Goal: Find specific page/section: Find specific page/section

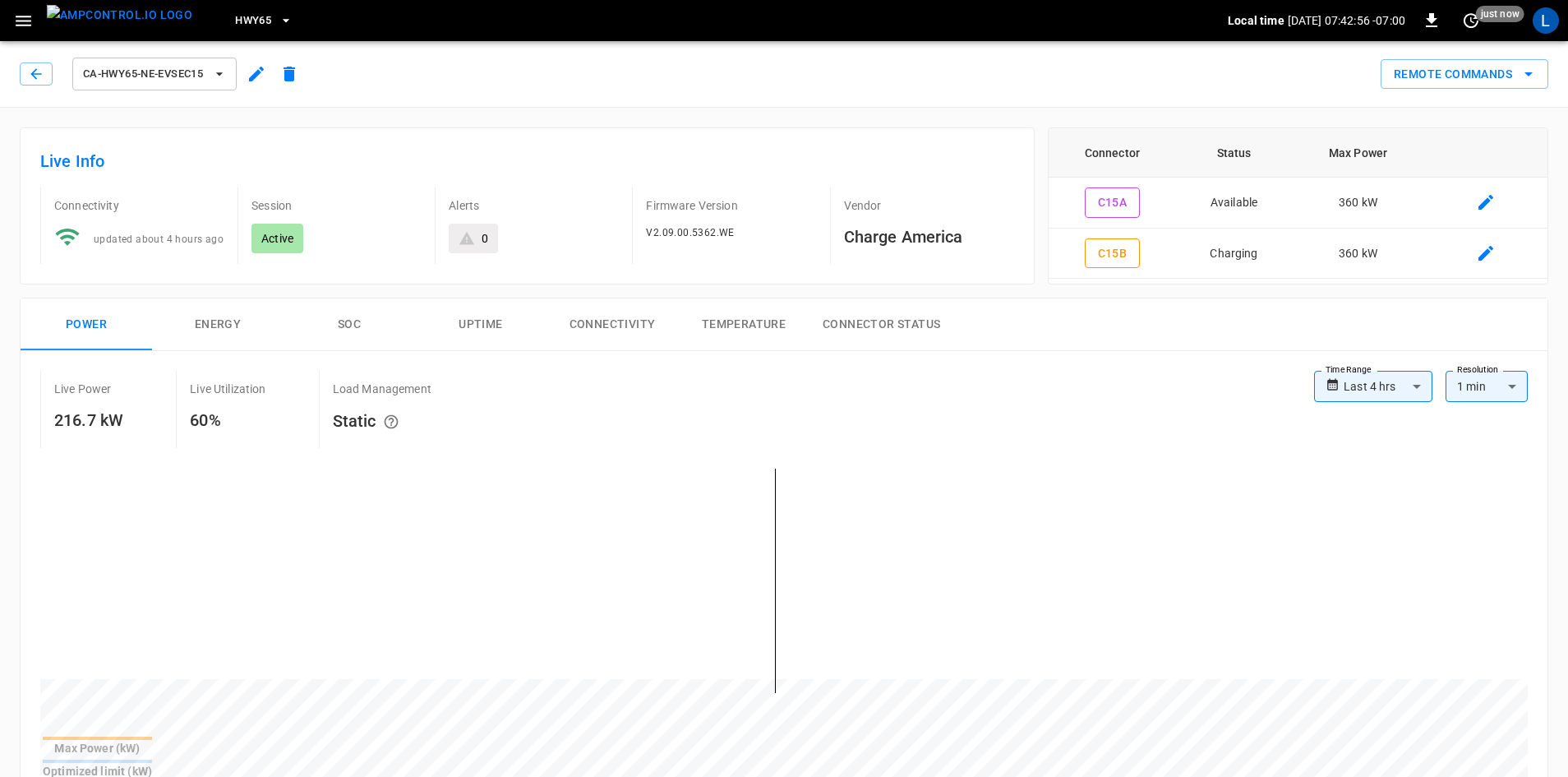
click at [278, 23] on icon "button" at bounding box center [285, 21] width 17 height 17
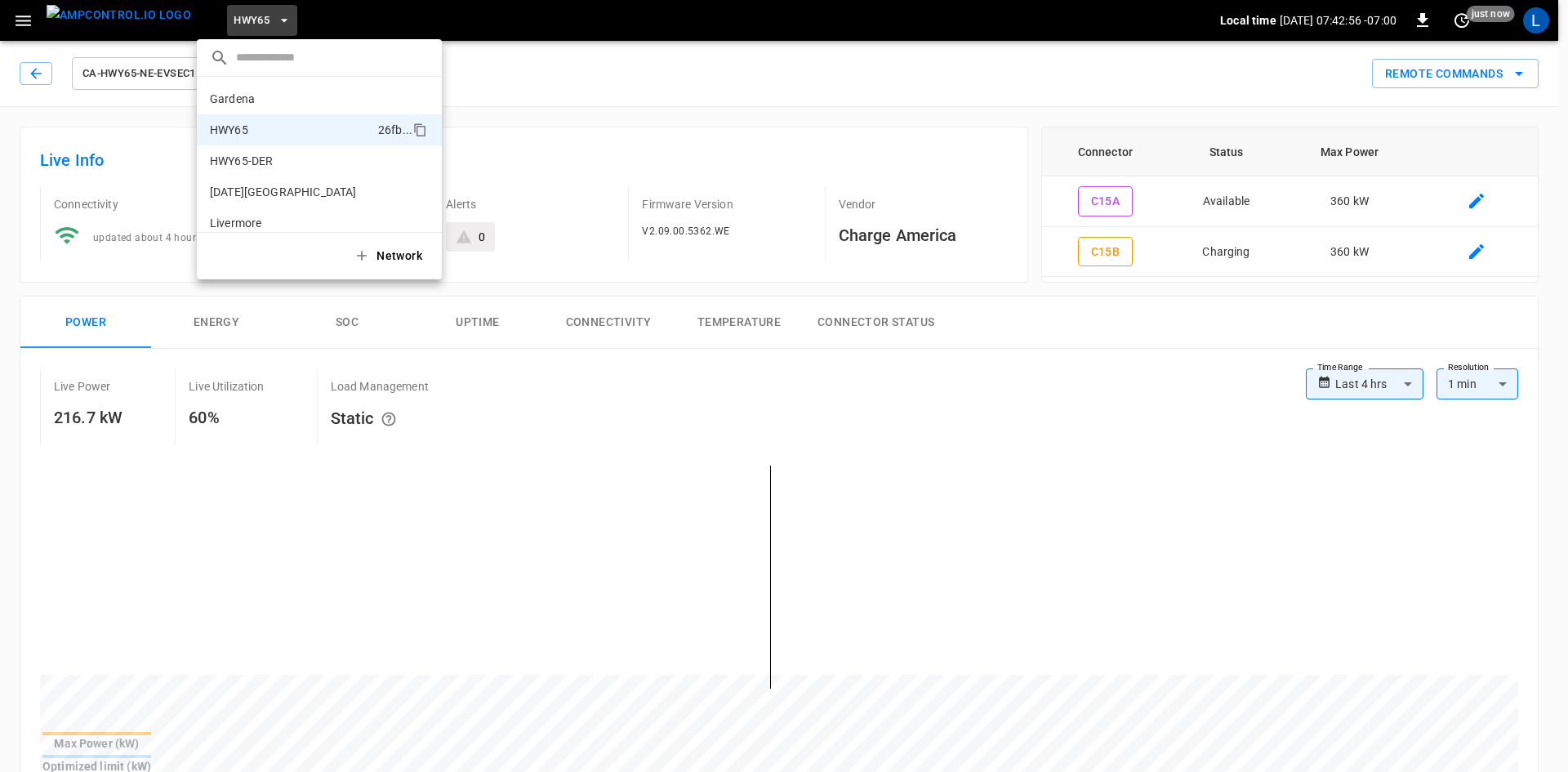
scroll to position [26, 0]
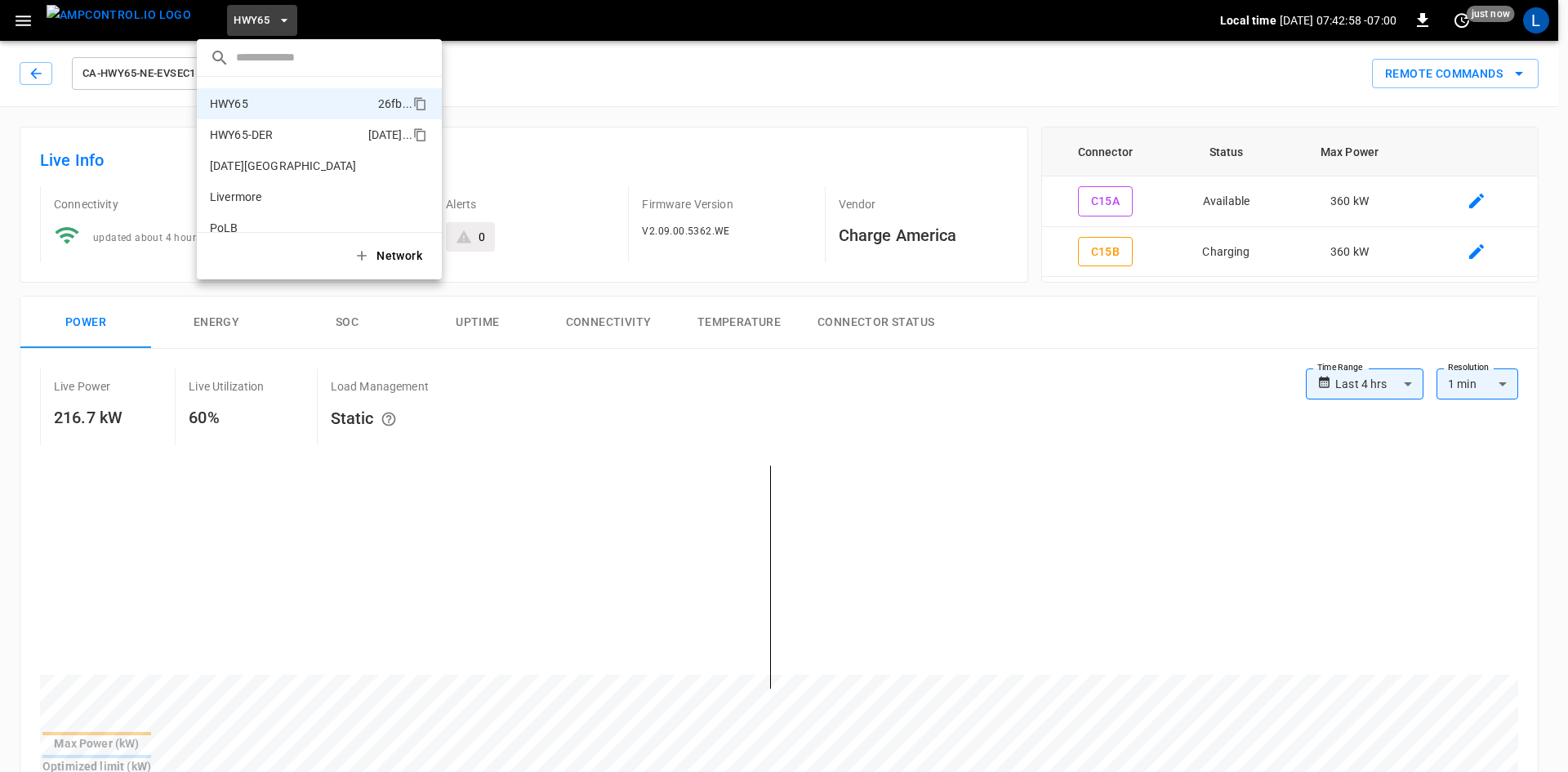
click at [298, 135] on li "HWY65-DER [DATE].." at bounding box center [319, 135] width 245 height 31
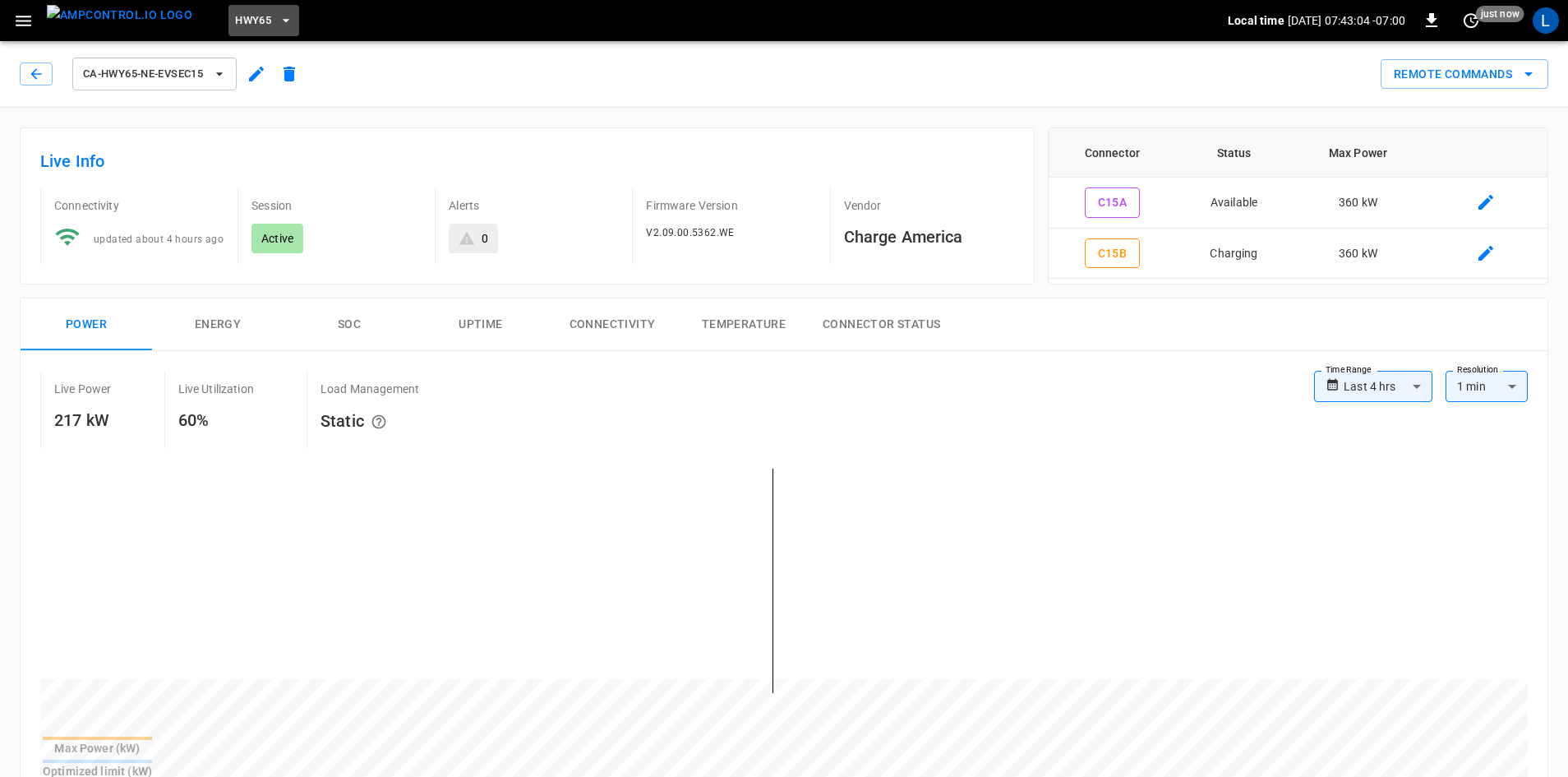
click at [235, 15] on span "HWY65" at bounding box center [253, 21] width 36 height 19
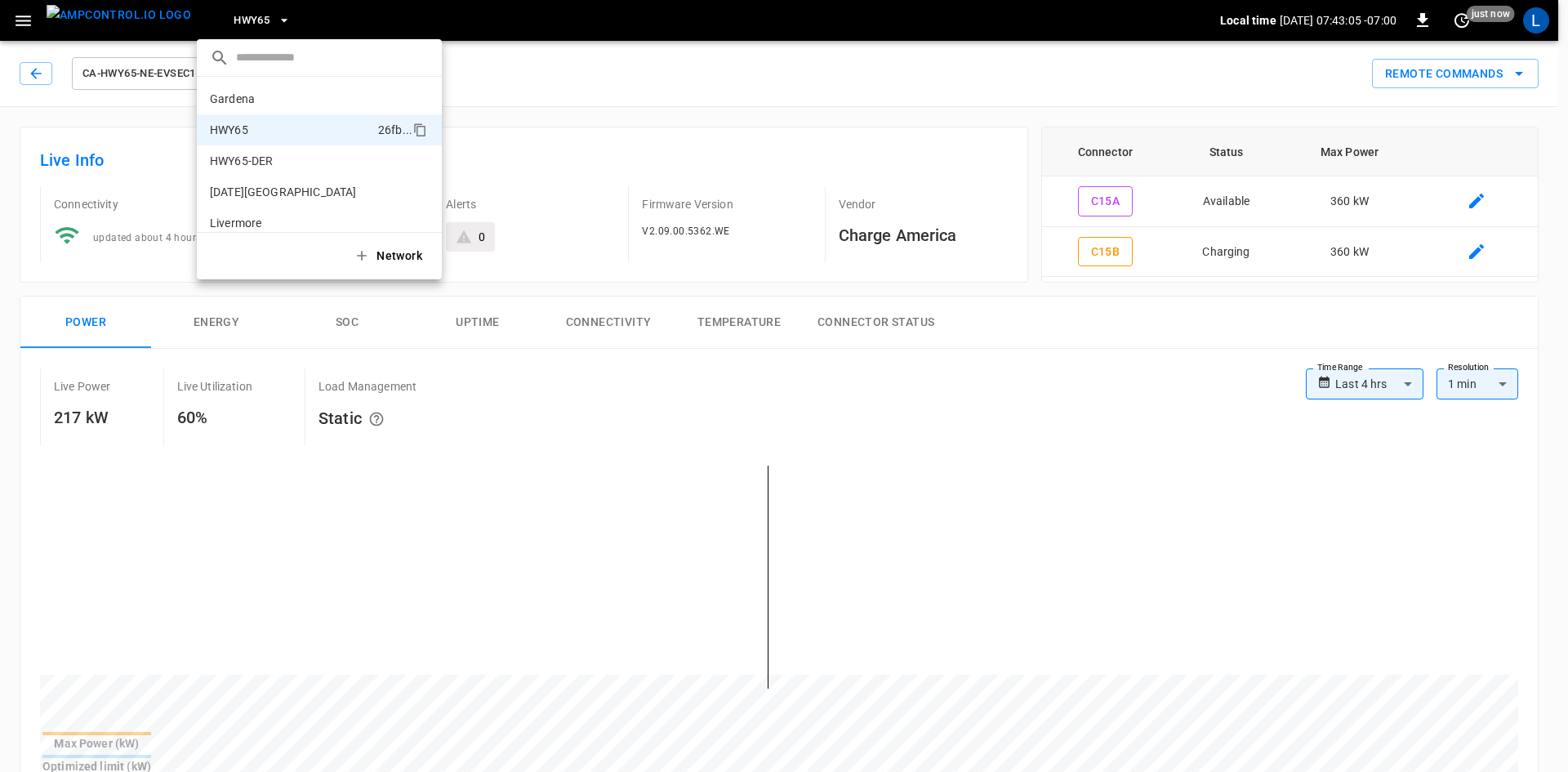
scroll to position [26, 0]
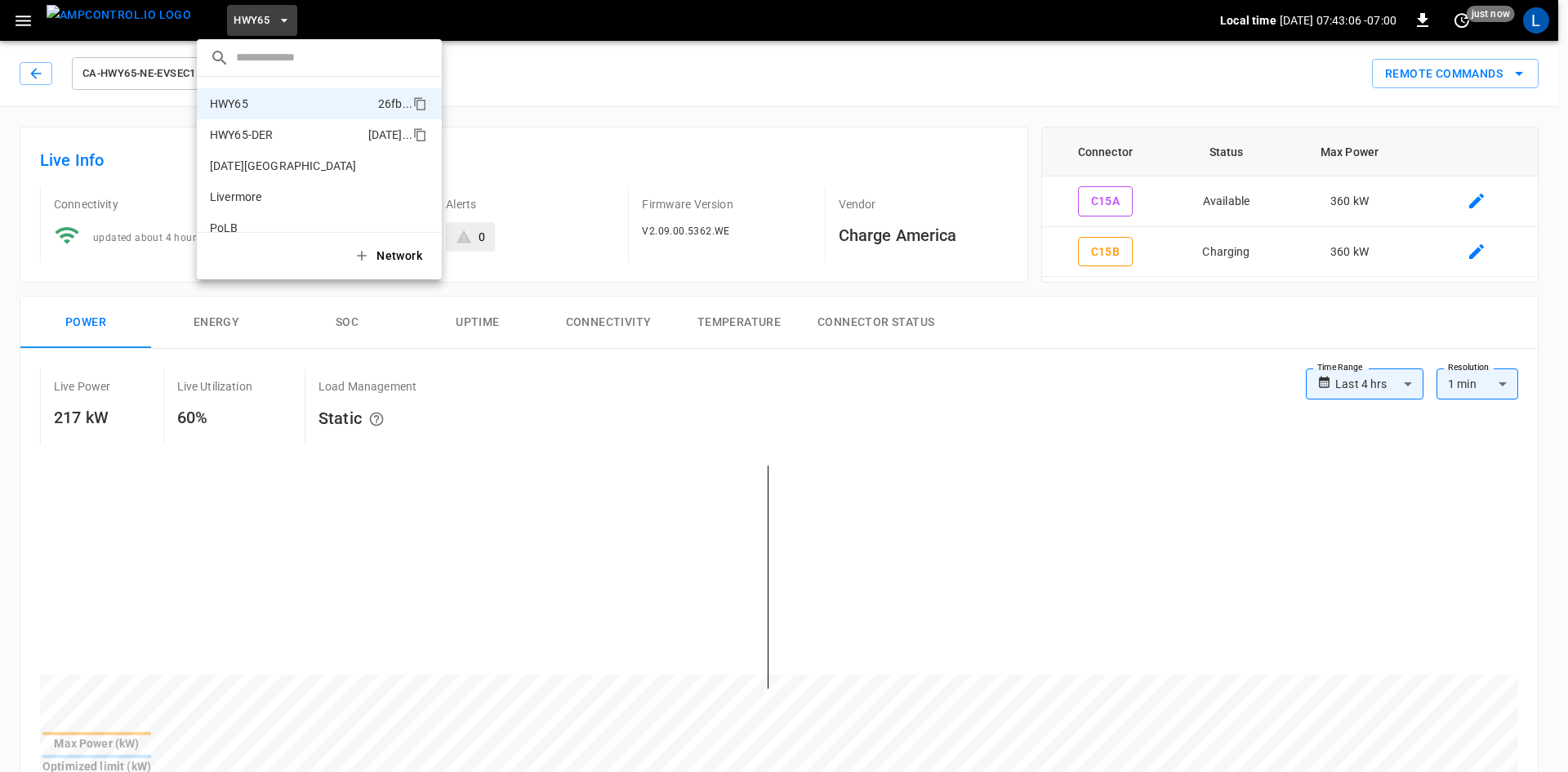
click at [274, 138] on li "HWY65-DER 6feb ..." at bounding box center [319, 135] width 245 height 31
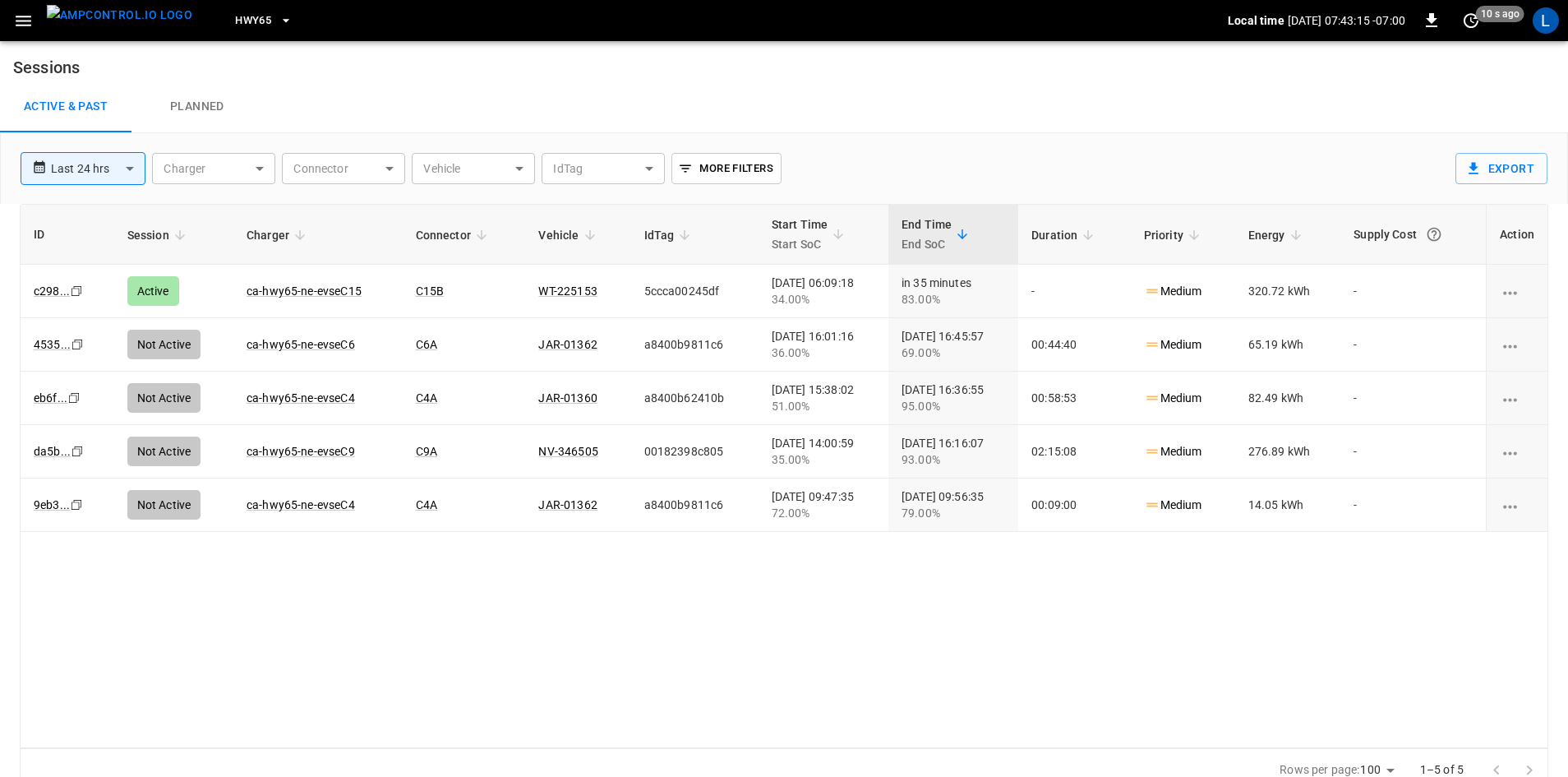
click at [235, 18] on span "HWY65" at bounding box center [253, 21] width 36 height 19
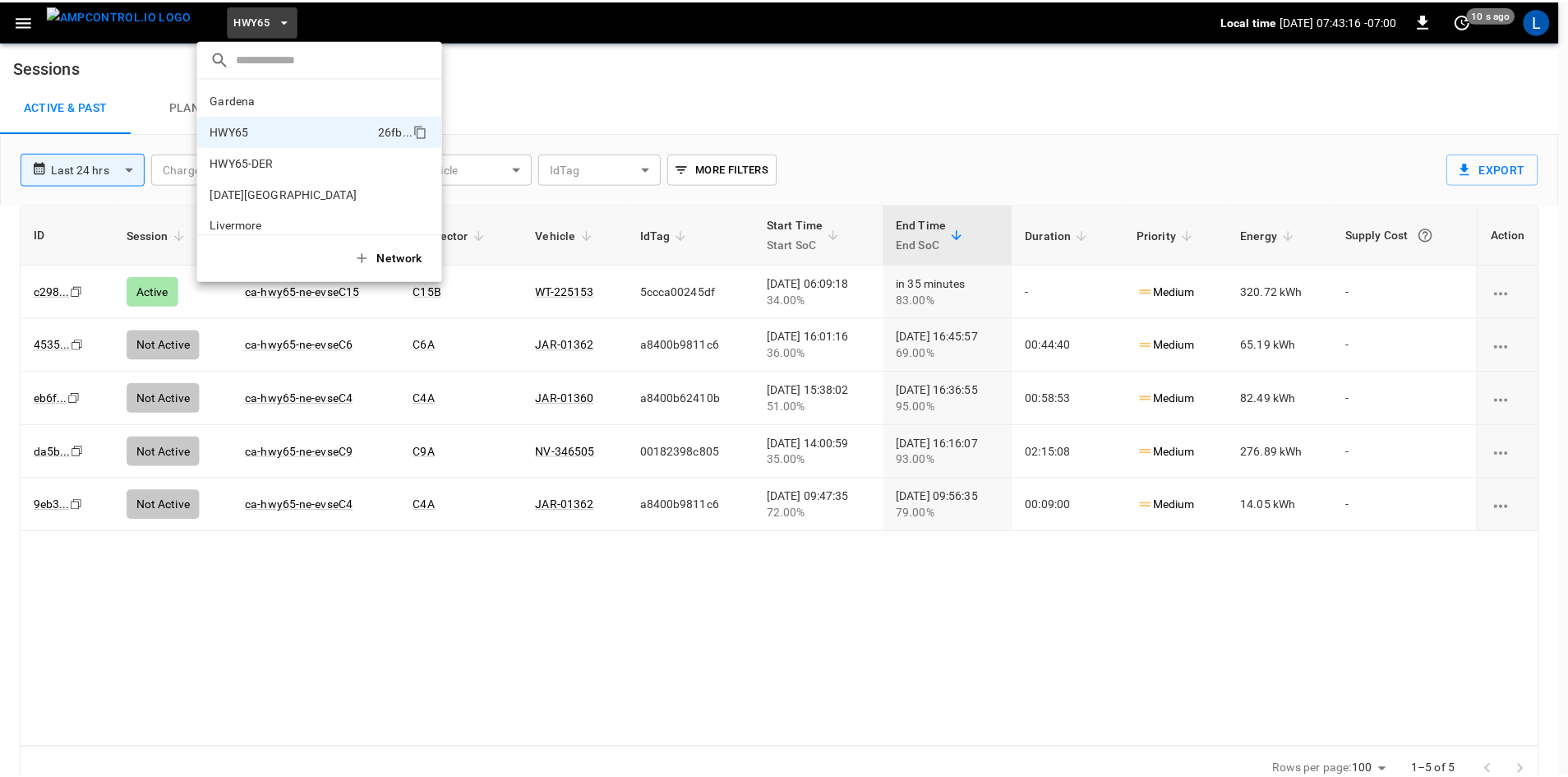
scroll to position [26, 0]
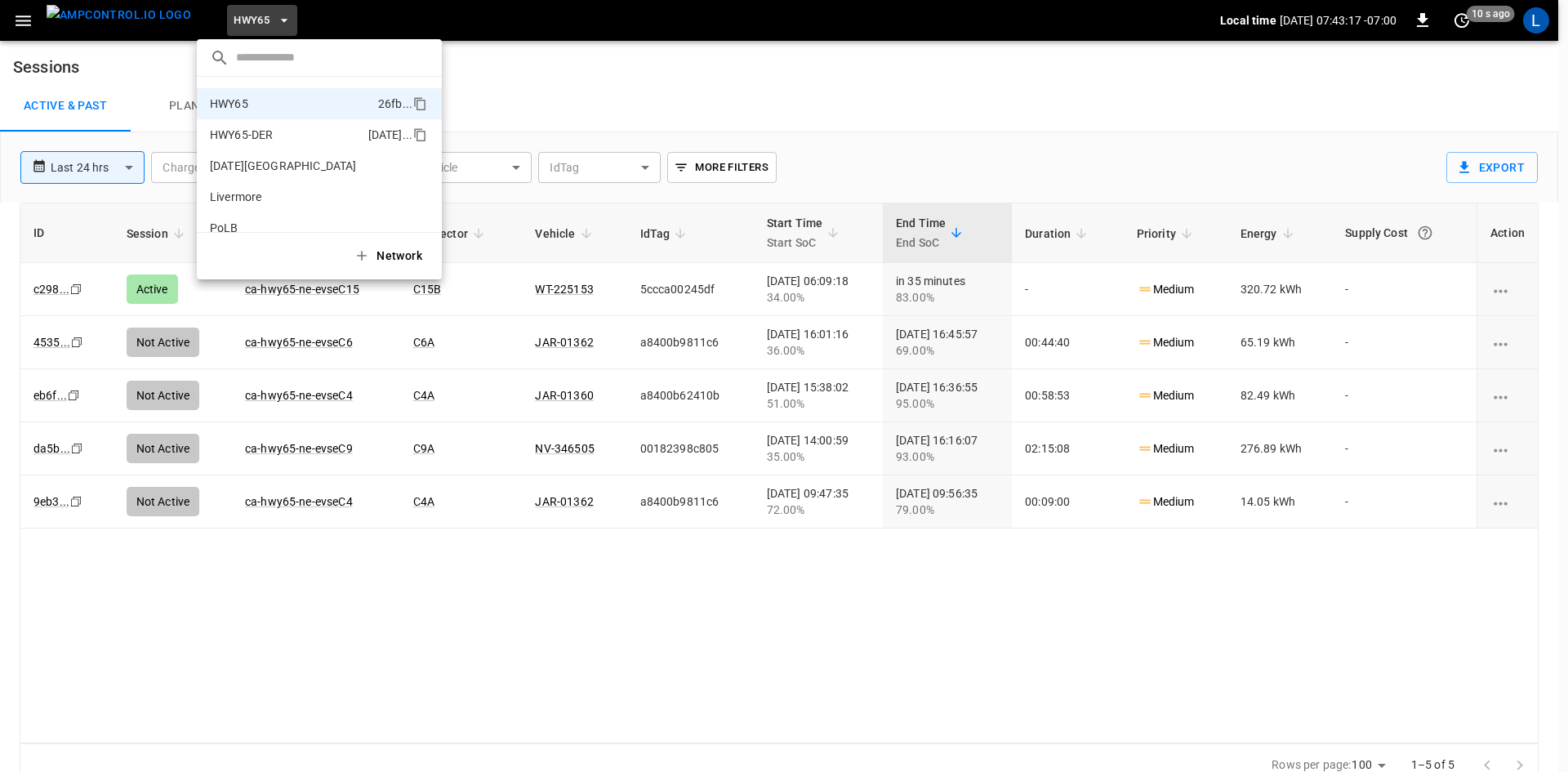
click at [254, 136] on p "HWY65-DER" at bounding box center [241, 135] width 63 height 17
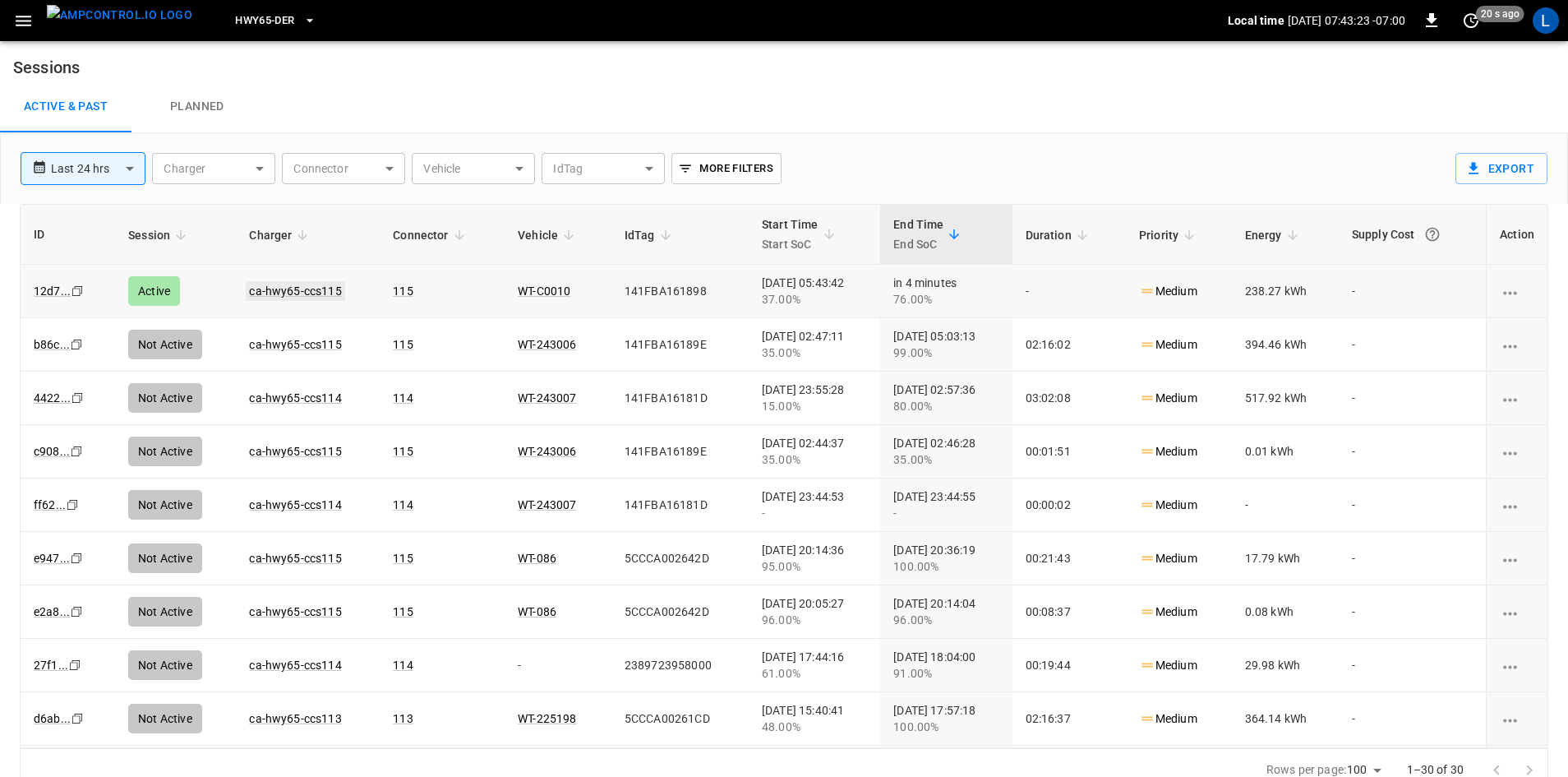
click at [275, 294] on link "ca-hwy65-ccs115" at bounding box center [295, 291] width 99 height 20
click at [33, 17] on button "button" at bounding box center [24, 21] width 33 height 30
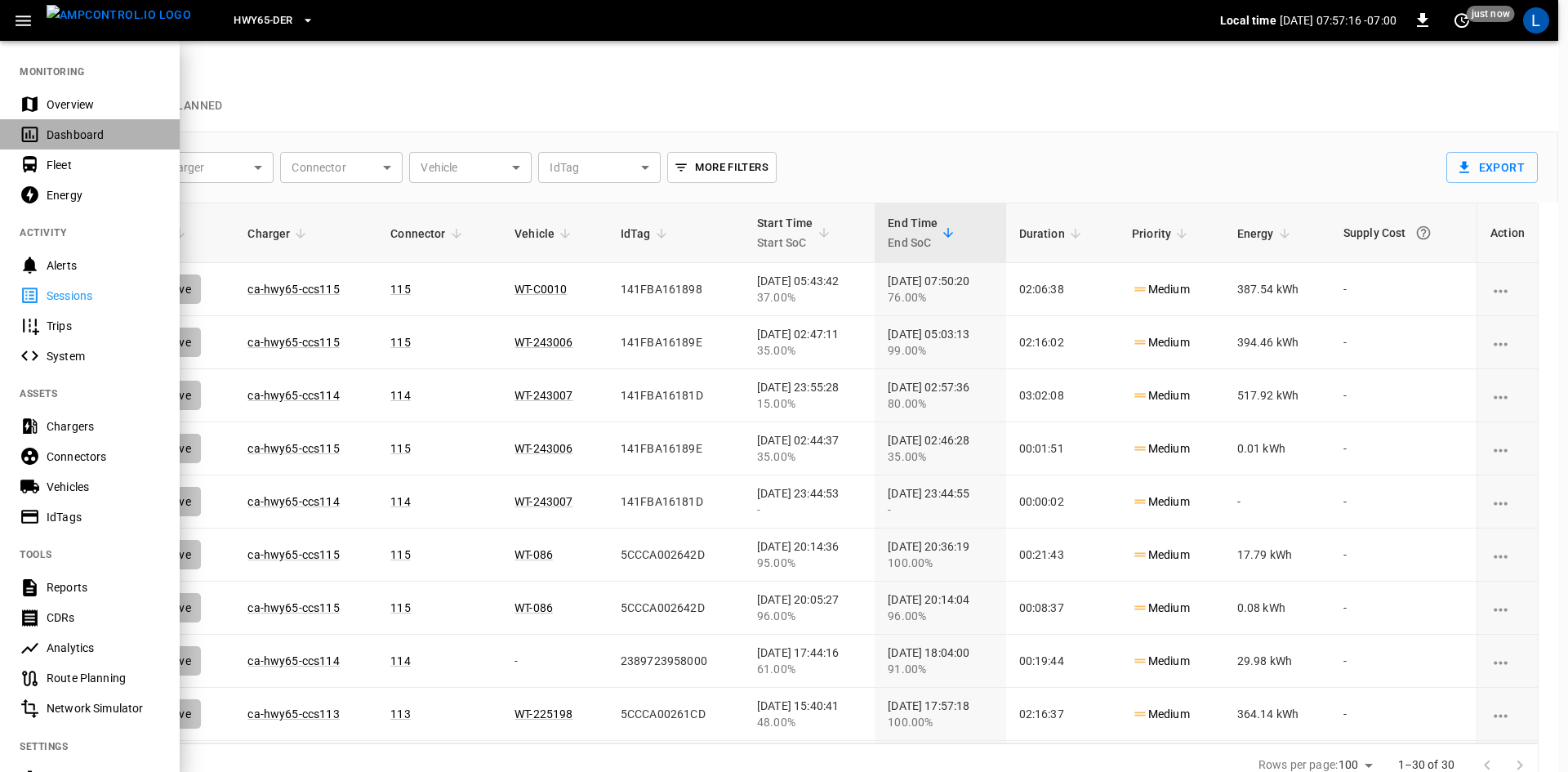
click at [51, 136] on div "Dashboard" at bounding box center [103, 135] width 113 height 17
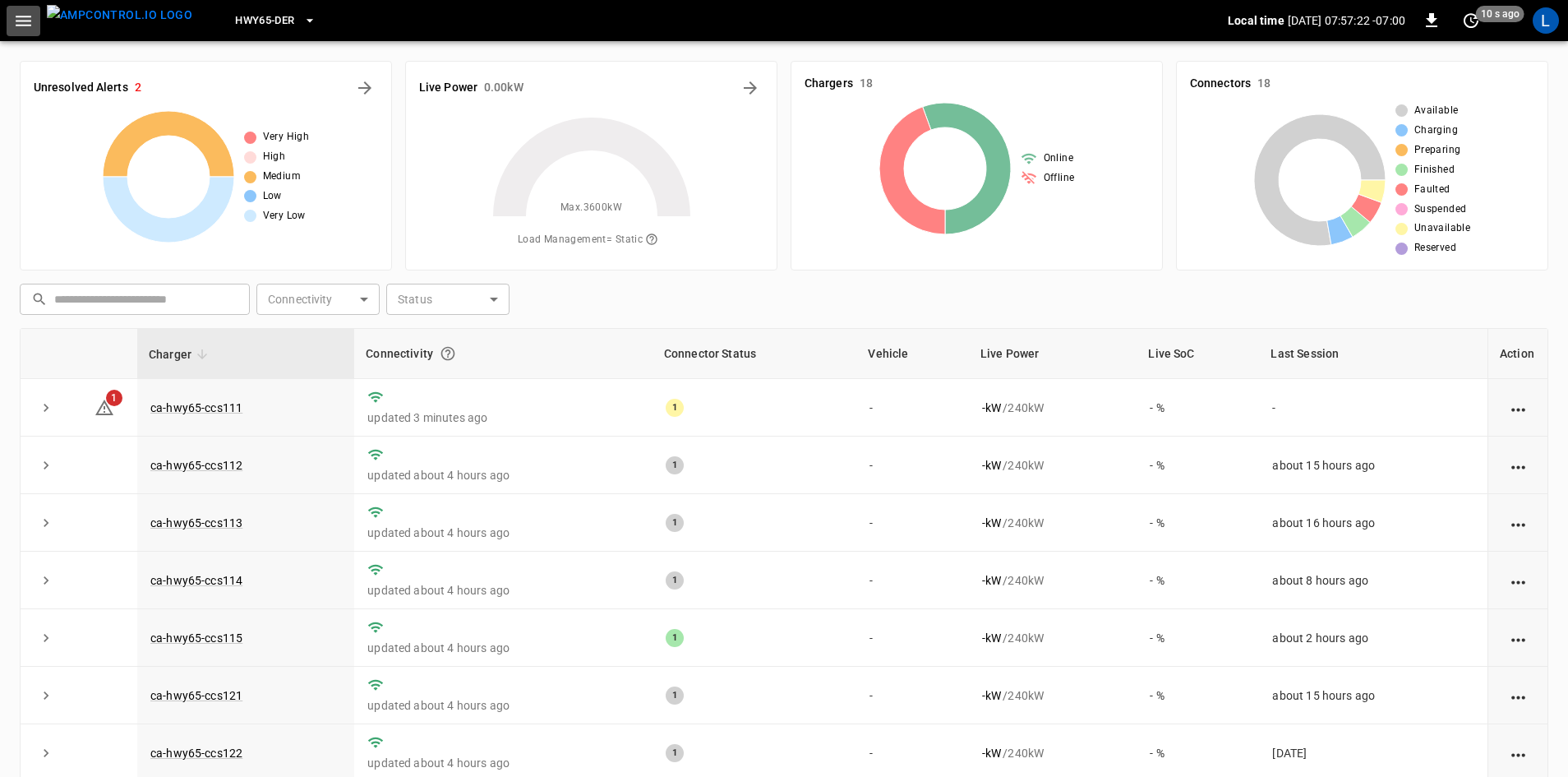
click at [24, 21] on icon "button" at bounding box center [24, 21] width 16 height 11
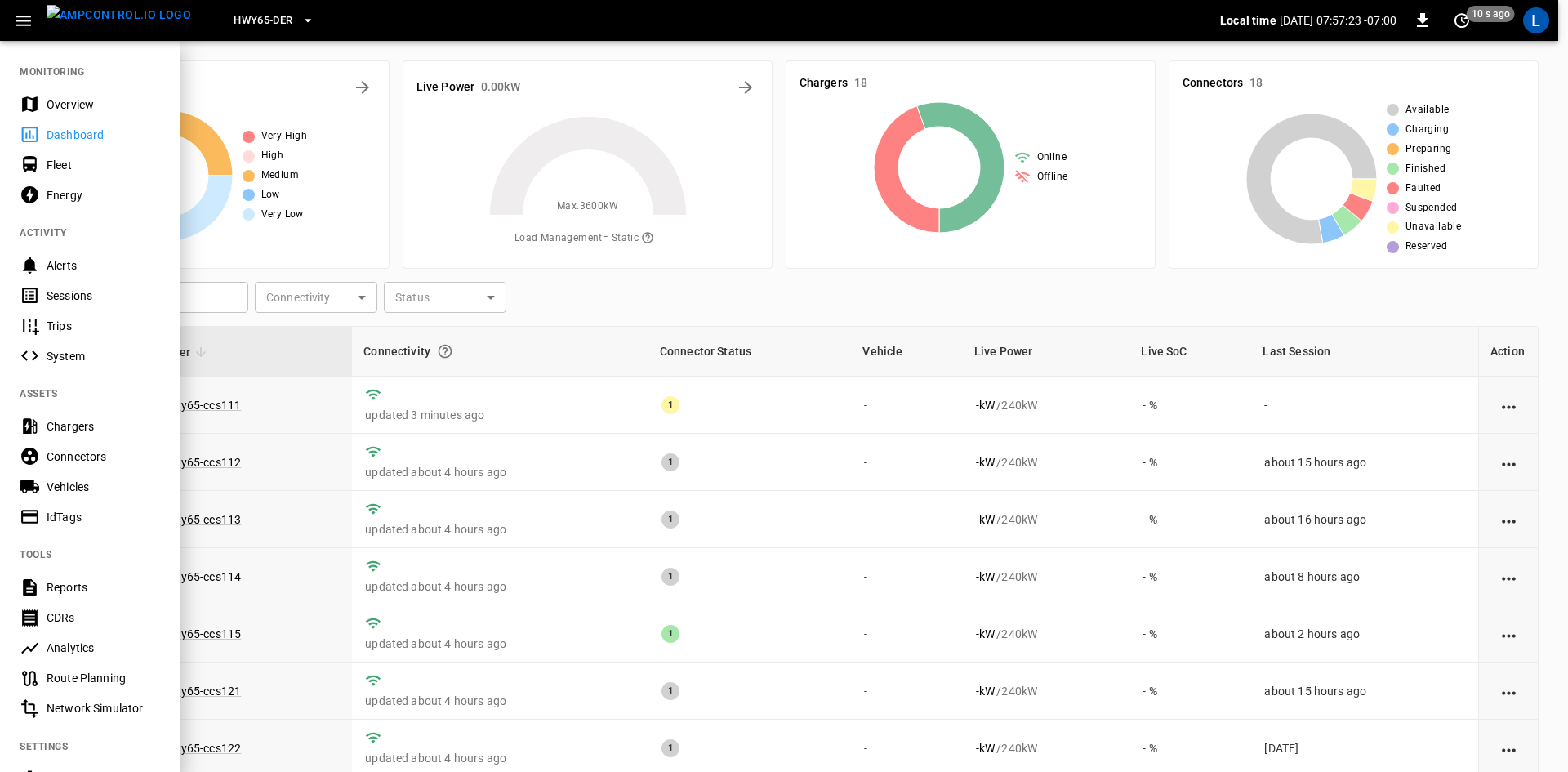
click at [69, 295] on div "Sessions" at bounding box center [103, 295] width 113 height 17
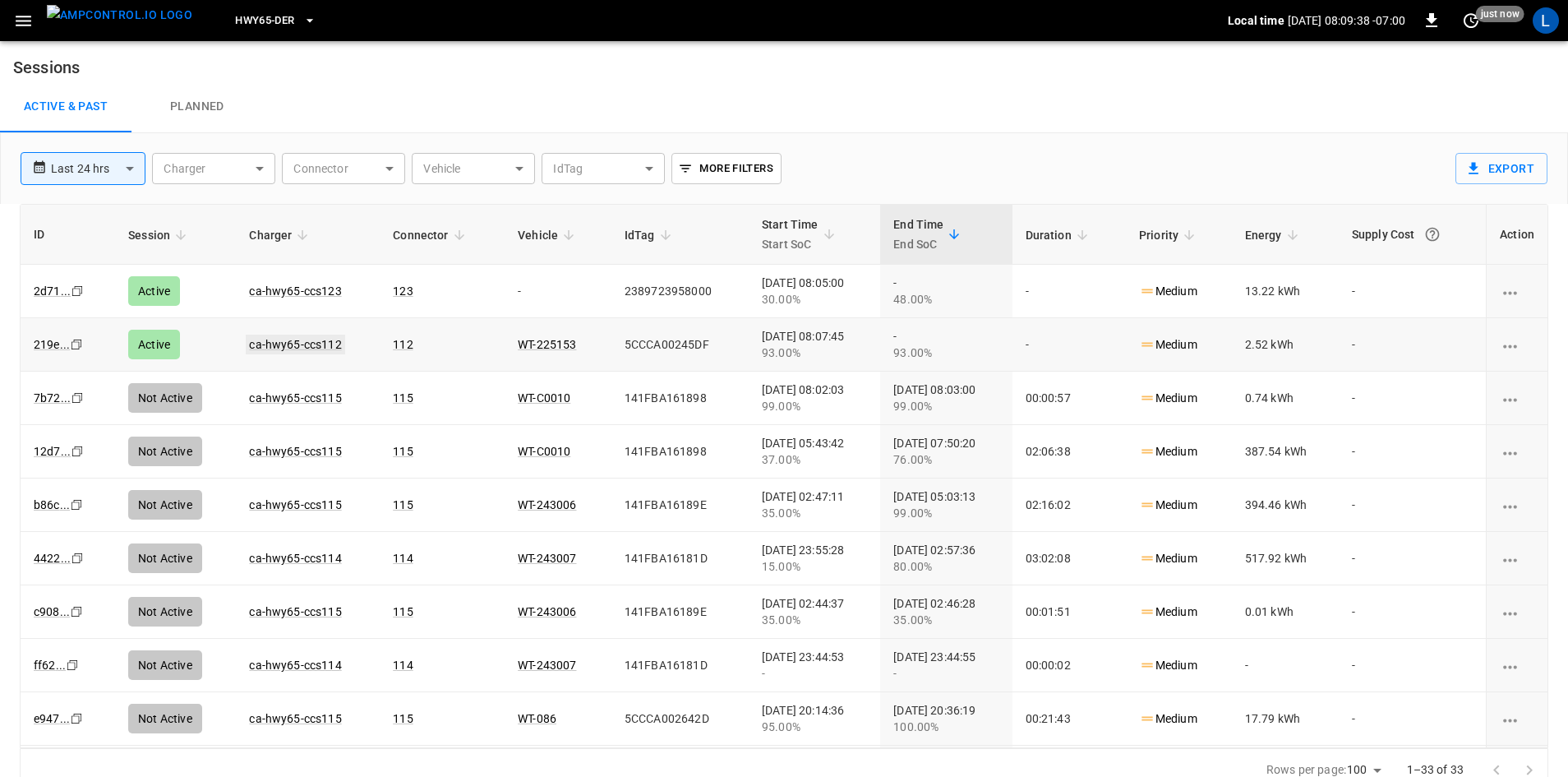
click at [306, 345] on link "ca-hwy65-ccs112" at bounding box center [295, 344] width 99 height 20
